Goal: Find specific fact: Find specific fact

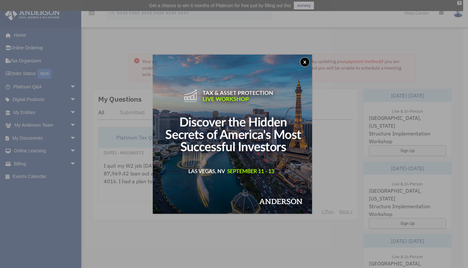
click at [305, 62] on button "x" at bounding box center [305, 62] width 10 height 10
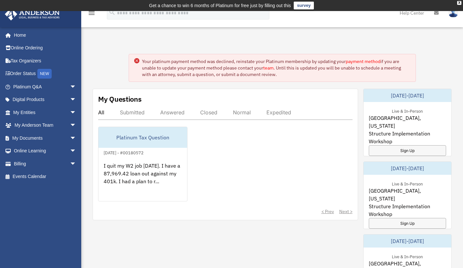
click at [21, 138] on link "My Documents arrow_drop_down" at bounding box center [46, 138] width 82 height 13
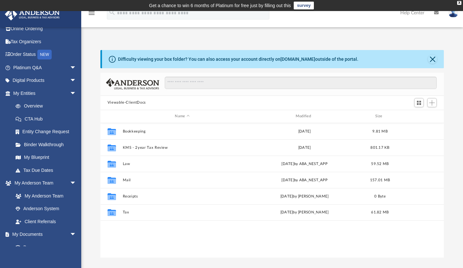
scroll to position [20, 0]
click at [26, 81] on link "Digital Products arrow_drop_down" at bounding box center [46, 80] width 82 height 13
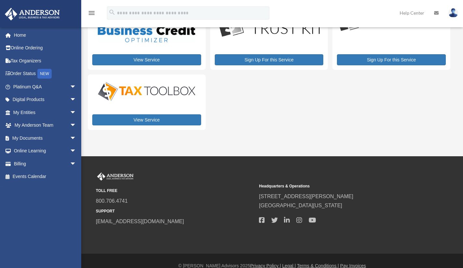
scroll to position [53, 0]
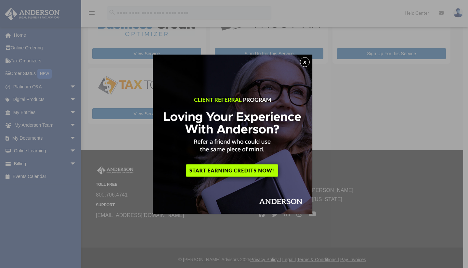
click at [307, 60] on button "x" at bounding box center [305, 62] width 10 height 10
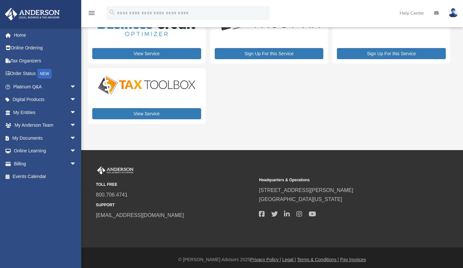
click at [22, 113] on link "My Entities arrow_drop_down" at bounding box center [46, 112] width 82 height 13
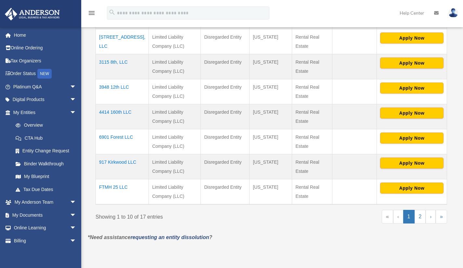
scroll to position [251, 0]
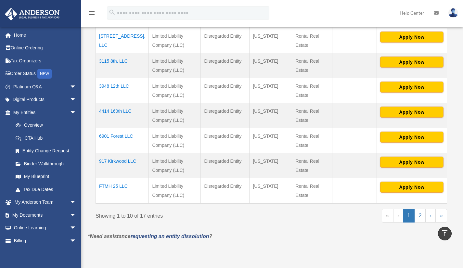
click at [120, 184] on td "FTMH 25 LLC" at bounding box center [122, 191] width 53 height 25
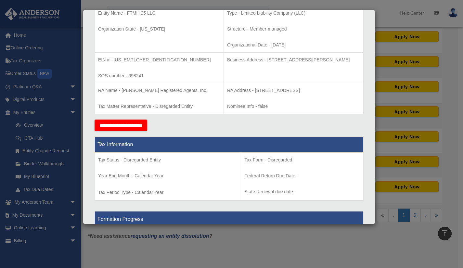
scroll to position [155, 0]
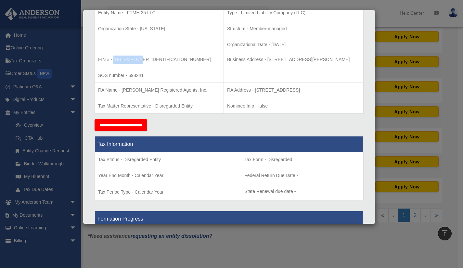
drag, startPoint x: 137, startPoint y: 57, endPoint x: 114, endPoint y: 58, distance: 22.8
click at [114, 58] on p "EIN # - 87-4458186" at bounding box center [159, 60] width 122 height 8
copy p "87-4458186"
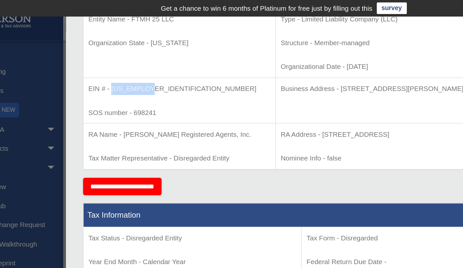
scroll to position [0, 0]
